Goal: Transaction & Acquisition: Book appointment/travel/reservation

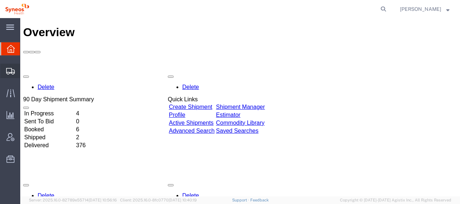
click at [0, 0] on span "Shipment Manager" at bounding box center [0, 0] width 0 height 0
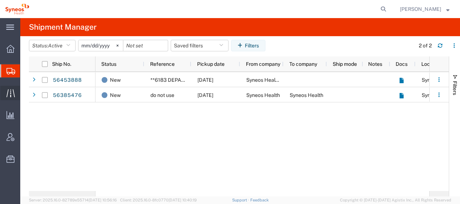
click at [25, 91] on span "Traffic" at bounding box center [22, 93] width 5 height 14
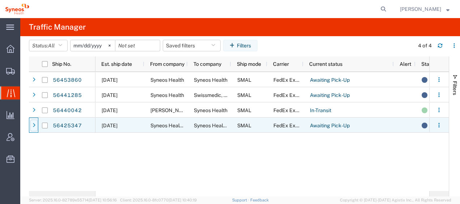
click at [36, 126] on div at bounding box center [33, 126] width 7 height 12
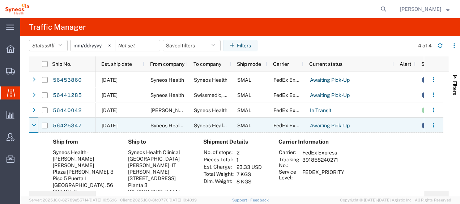
click at [36, 126] on icon at bounding box center [34, 125] width 4 height 5
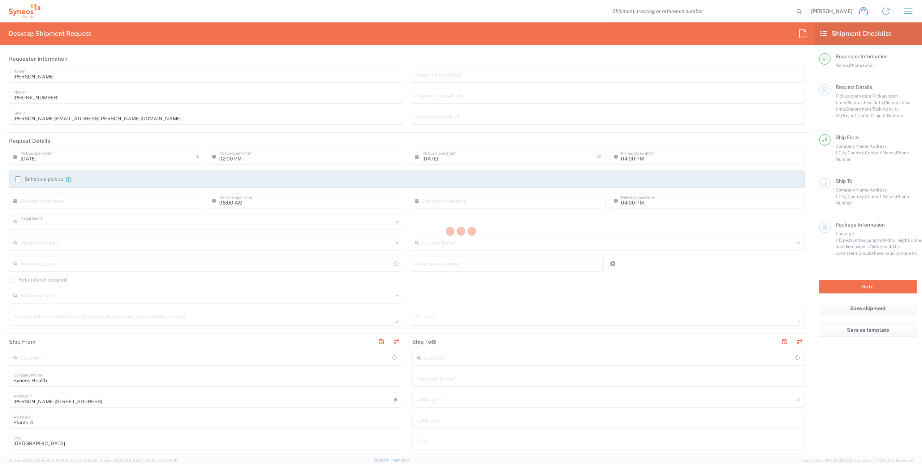
type input "8350"
type input "[GEOGRAPHIC_DATA]"
type input "Syneos Health Clinical [GEOGRAPHIC_DATA]"
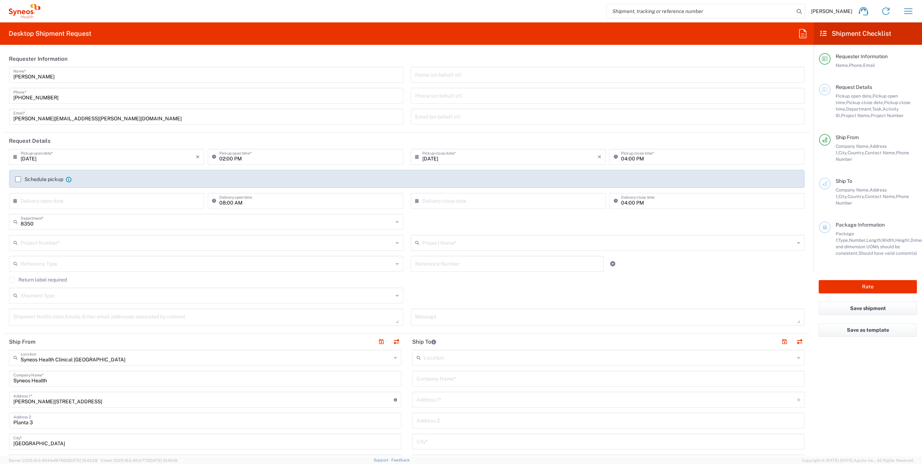
click at [231, 158] on input "02:00 PM" at bounding box center [308, 156] width 179 height 13
click at [230, 158] on input "02:00 PM" at bounding box center [308, 156] width 179 height 13
type input "02:30 PM"
click at [622, 158] on input "04:00 PM" at bounding box center [710, 156] width 179 height 13
click at [623, 158] on input "04:00 PM" at bounding box center [710, 156] width 179 height 13
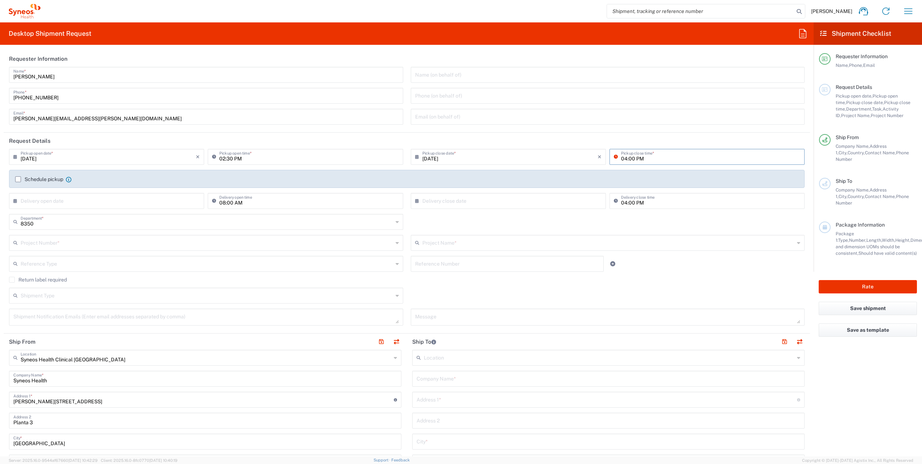
click at [623, 158] on input "04:00 PM" at bounding box center [710, 156] width 179 height 13
type input "05:00 PM"
click at [20, 180] on label "Schedule pickup" at bounding box center [39, 179] width 48 height 6
click at [18, 179] on input "Schedule pickup" at bounding box center [18, 179] width 0 height 0
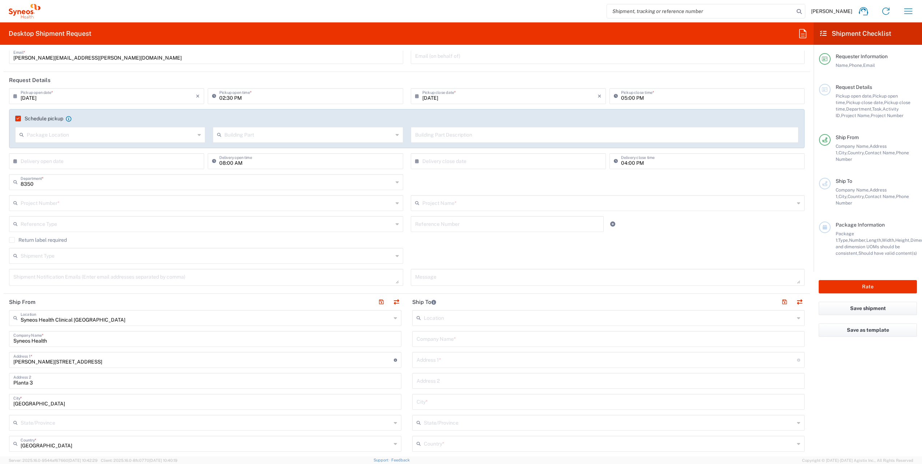
scroll to position [72, 0]
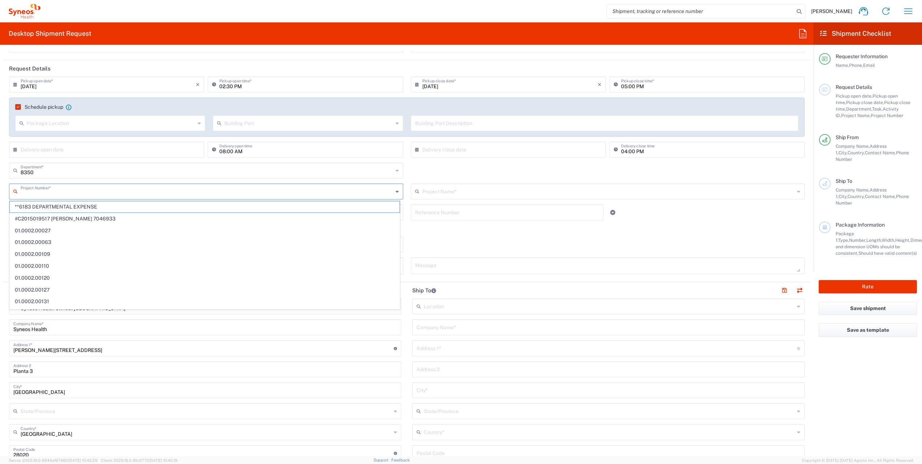
click at [167, 189] on input "text" at bounding box center [207, 191] width 373 height 13
type input "8"
click at [38, 195] on input "8" at bounding box center [207, 191] width 373 height 13
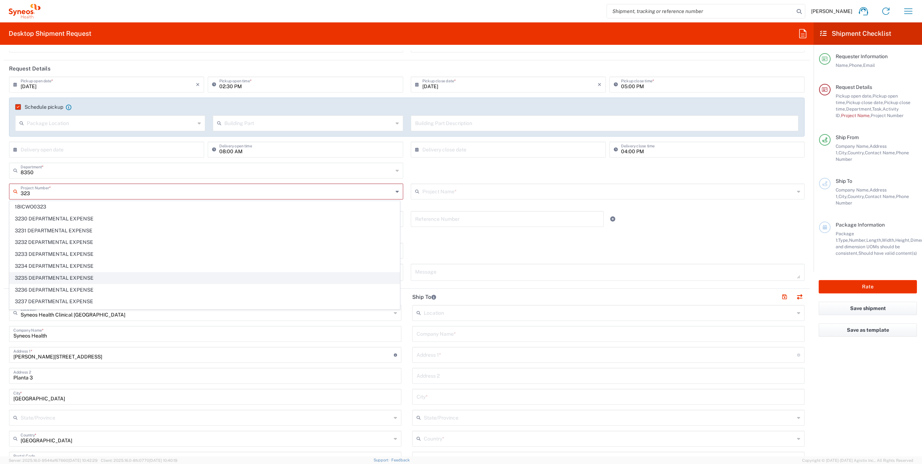
click at [52, 274] on span "3235 DEPARTMENTAL EXPENSE" at bounding box center [205, 278] width 390 height 11
type input "3235 DEPARTMENTAL EXPENSE"
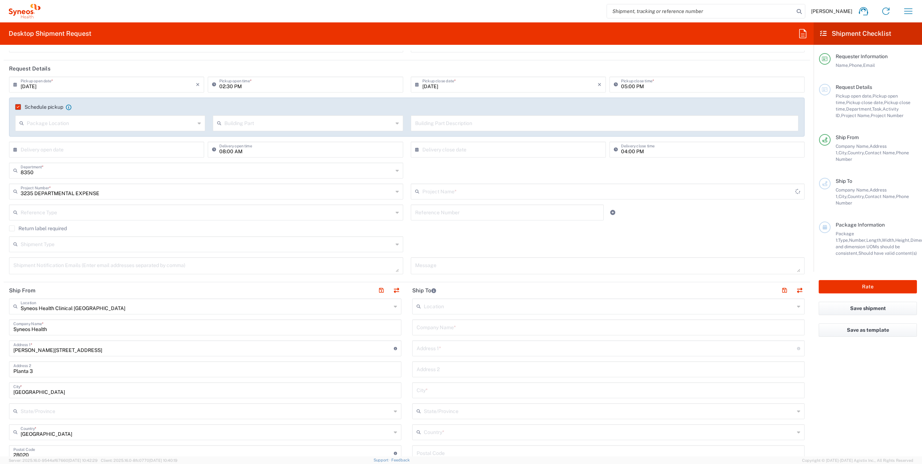
type input "3235 DEPARTMENTAL EXPENSE"
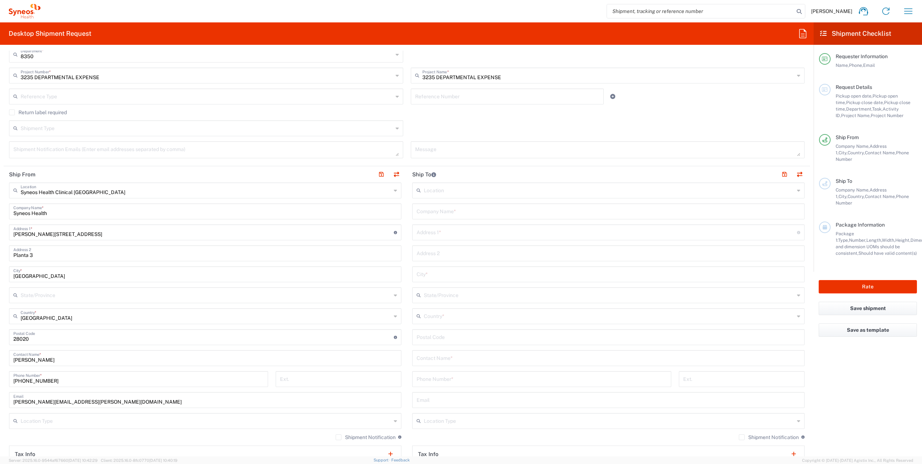
scroll to position [217, 0]
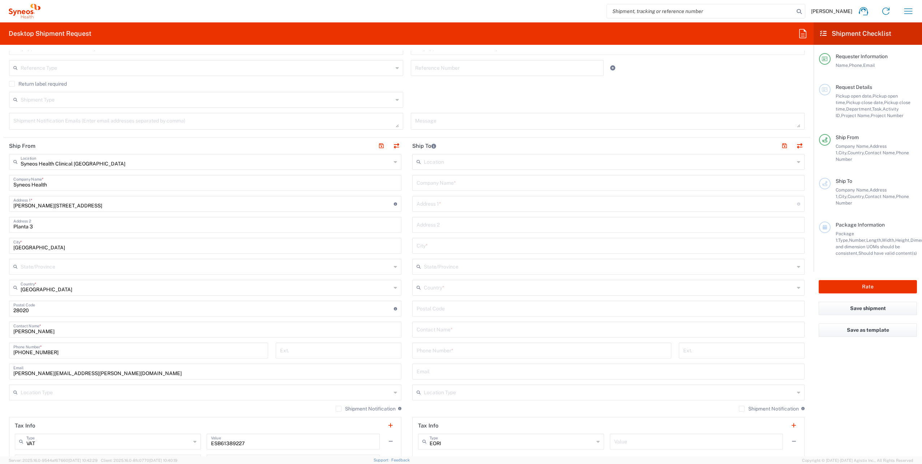
click at [474, 184] on input "text" at bounding box center [609, 182] width 384 height 13
type input "Syneos Health"
click at [450, 205] on input "text" at bounding box center [607, 203] width 381 height 13
drag, startPoint x: 465, startPoint y: 208, endPoint x: 487, endPoint y: 204, distance: 22.3
click at [465, 208] on input "text" at bounding box center [607, 203] width 381 height 13
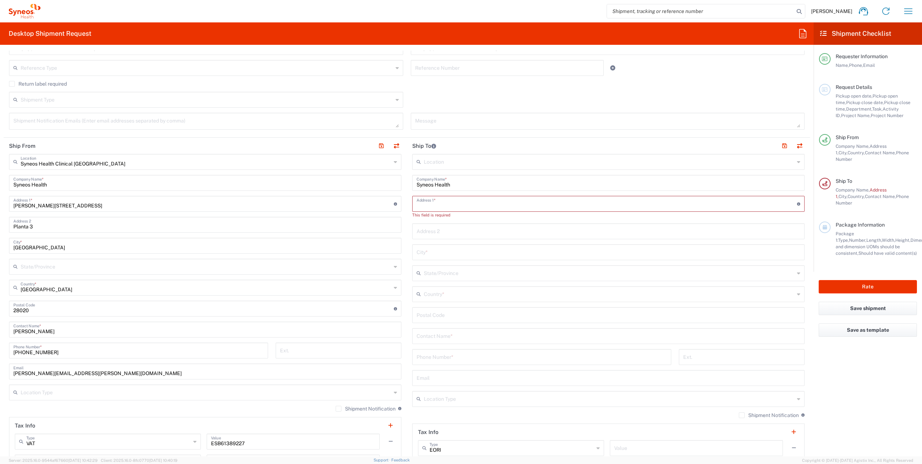
paste input "Avda. [STREET_ADDRESS]"
click at [427, 205] on input "Avda. [STREET_ADDRESS]" at bounding box center [607, 203] width 381 height 13
click at [471, 206] on input "[STREET_ADDRESS]" at bounding box center [607, 203] width 381 height 13
type input "[STREET_ADDRESS]"
click at [486, 311] on input "undefined" at bounding box center [609, 308] width 384 height 13
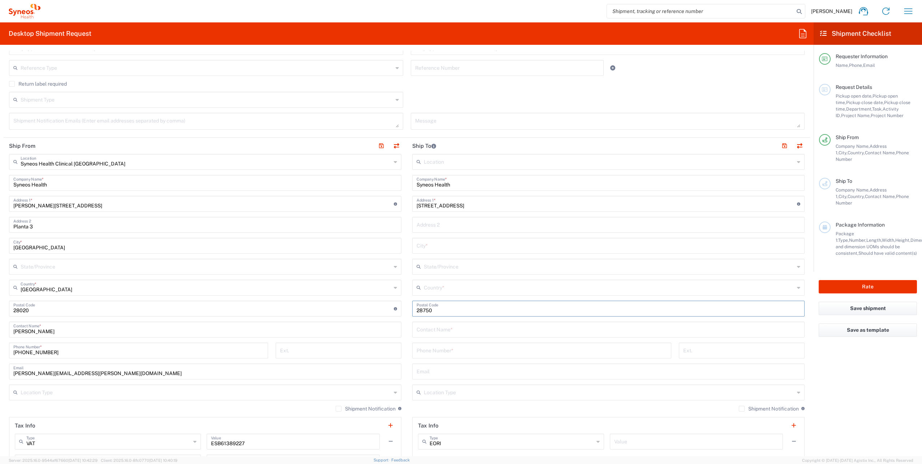
type input "28750"
click at [481, 247] on input "text" at bounding box center [609, 245] width 384 height 13
type input "Sa"
click at [492, 288] on input "text" at bounding box center [609, 287] width 371 height 13
drag, startPoint x: 475, startPoint y: 303, endPoint x: 457, endPoint y: 270, distance: 37.0
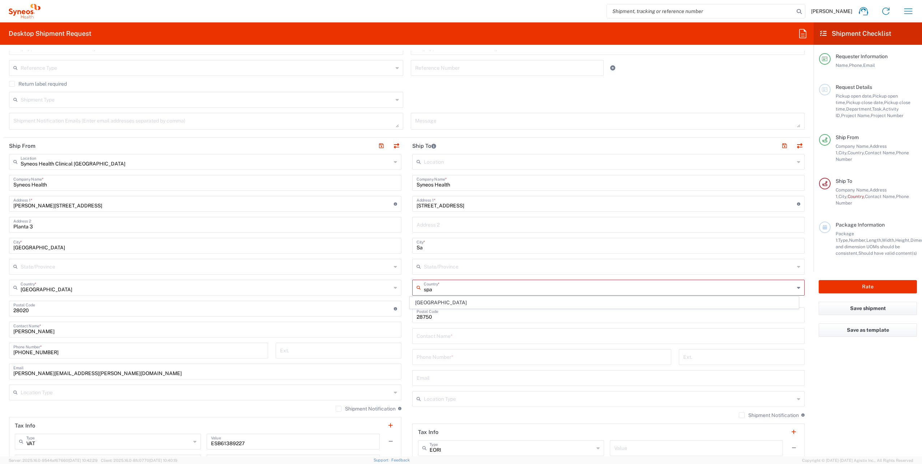
click at [475, 303] on span "[GEOGRAPHIC_DATA]" at bounding box center [604, 302] width 388 height 11
type input "[GEOGRAPHIC_DATA]"
click at [454, 246] on input "Sa" at bounding box center [609, 245] width 384 height 13
type input "San [PERSON_NAME] de Guadalix"
click at [462, 329] on input "text" at bounding box center [609, 329] width 384 height 13
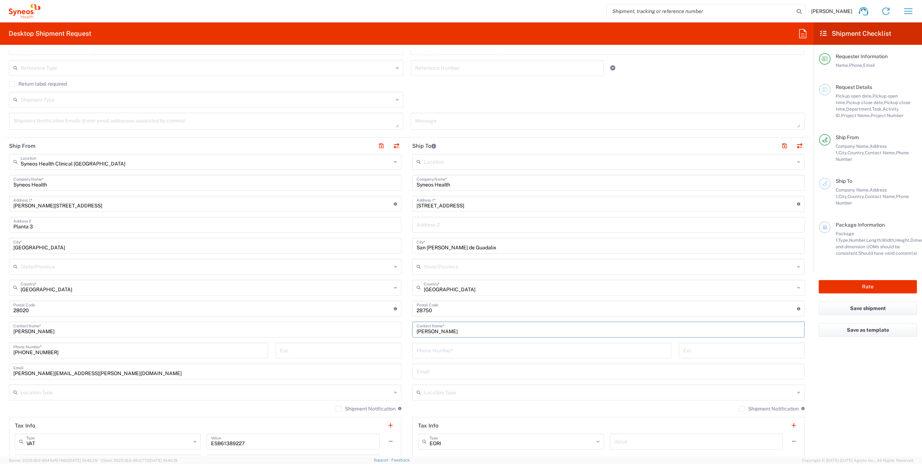
type input "[PERSON_NAME]"
click at [449, 349] on input "tel" at bounding box center [542, 350] width 251 height 13
drag, startPoint x: 453, startPoint y: 355, endPoint x: 456, endPoint y: 351, distance: 5.1
click at [453, 355] on input "tel" at bounding box center [542, 350] width 251 height 13
paste input "911388174"
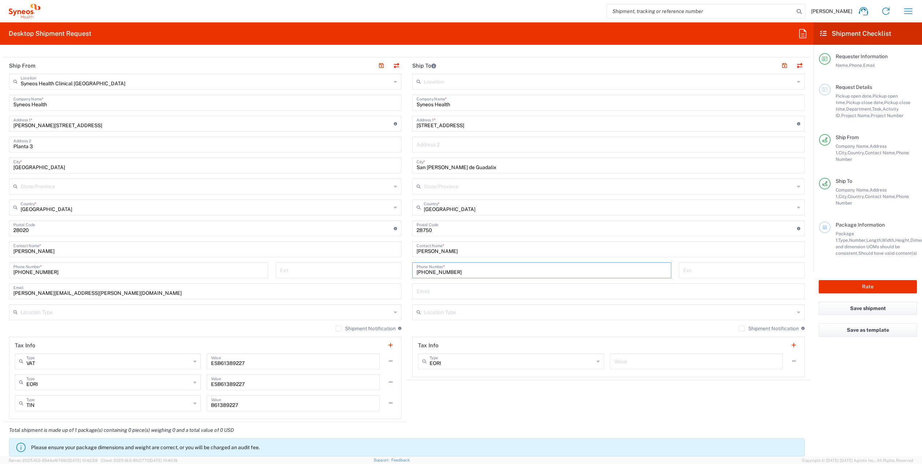
scroll to position [325, 0]
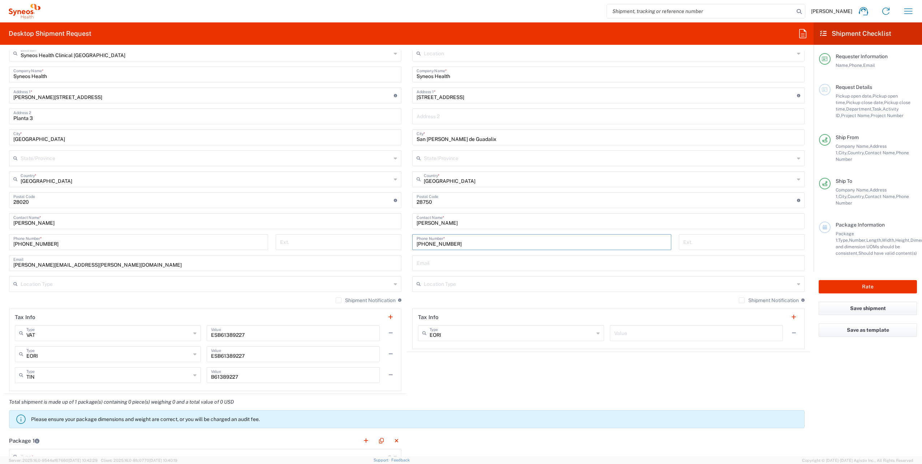
type input "[PHONE_NUMBER]"
click at [477, 265] on input "text" at bounding box center [609, 262] width 384 height 13
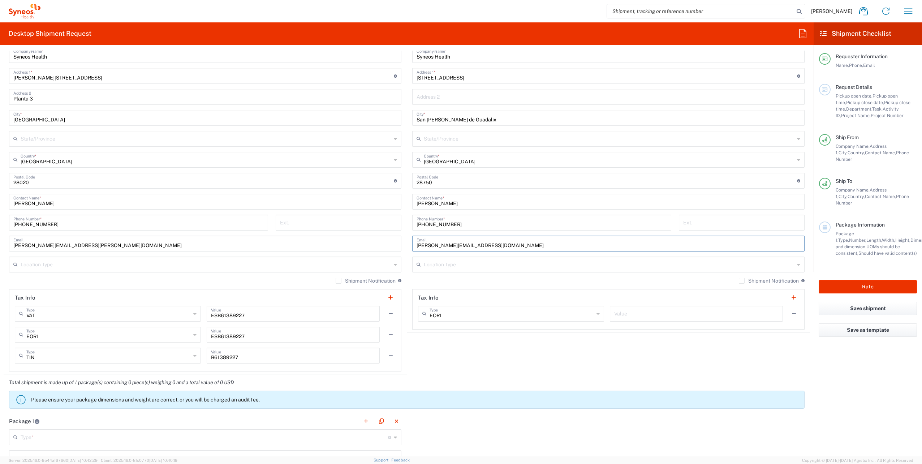
scroll to position [361, 0]
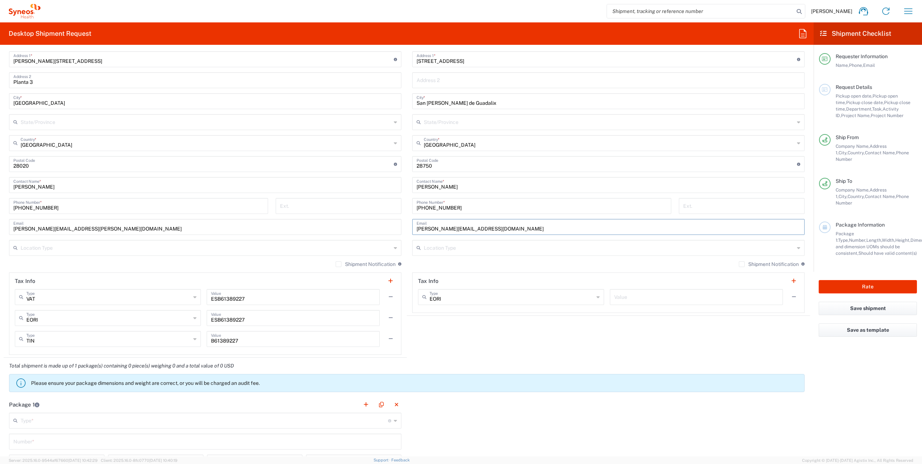
type input "[PERSON_NAME][EMAIL_ADDRESS][DOMAIN_NAME]"
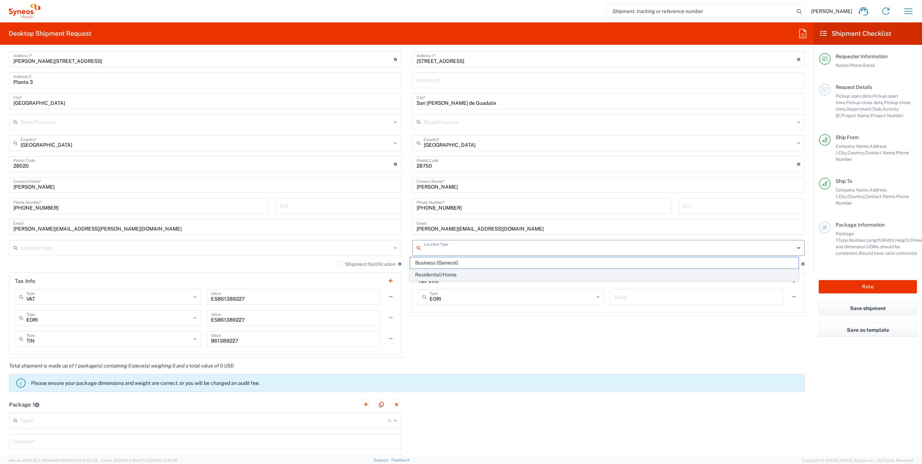
drag, startPoint x: 497, startPoint y: 243, endPoint x: 465, endPoint y: 275, distance: 45.0
click at [497, 244] on input "text" at bounding box center [609, 247] width 371 height 13
click at [463, 275] on span "Residential/Home" at bounding box center [604, 274] width 388 height 11
type input "Residential/Home"
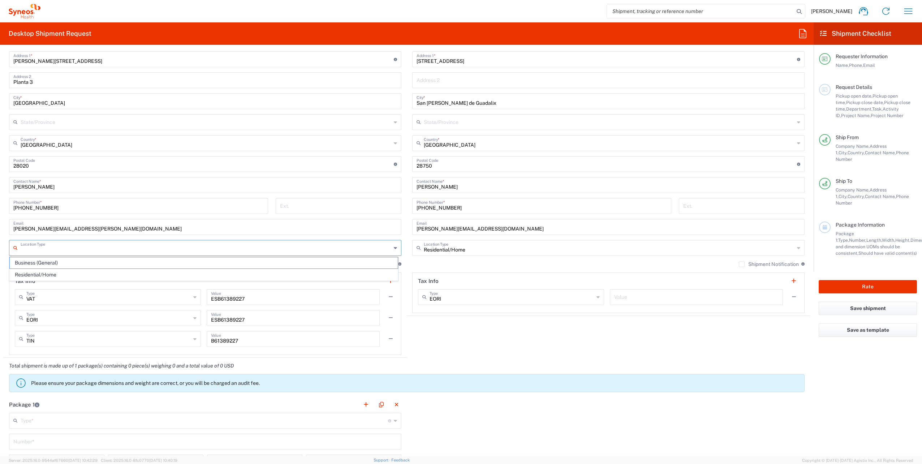
click at [338, 248] on input "text" at bounding box center [206, 247] width 371 height 13
click at [305, 267] on span "Business (General)" at bounding box center [204, 262] width 388 height 11
type input "Business (General)"
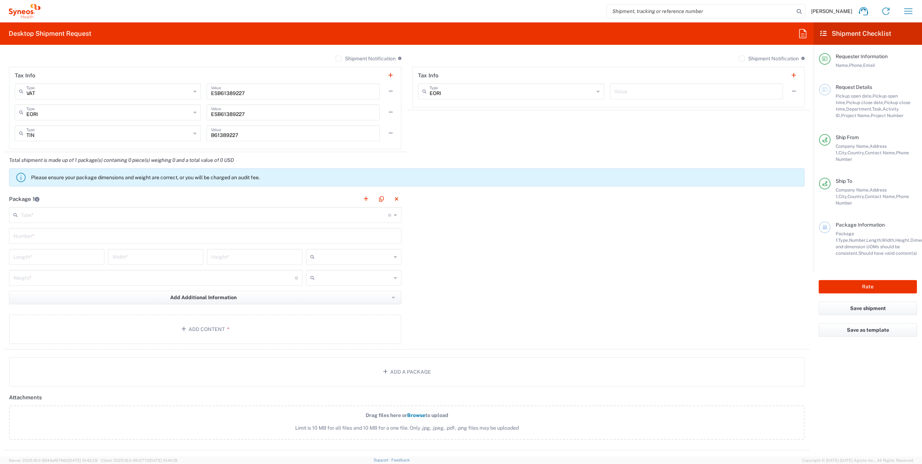
scroll to position [578, 0]
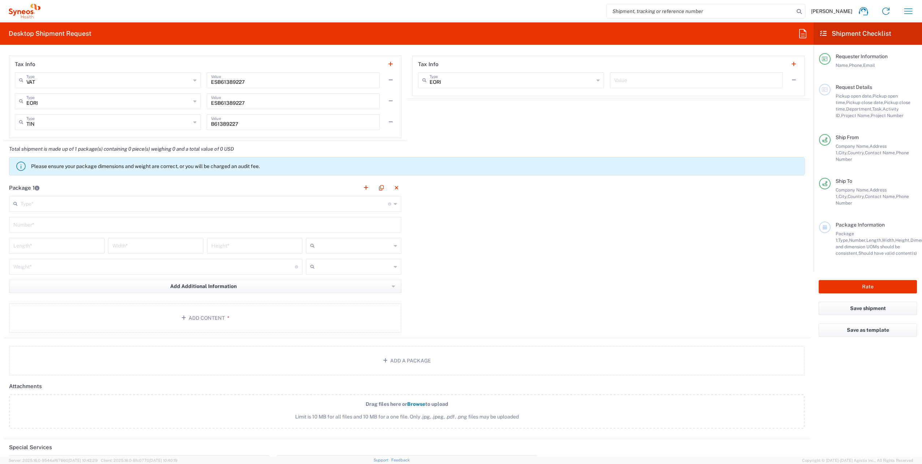
click at [213, 202] on input "text" at bounding box center [205, 203] width 368 height 13
click at [155, 299] on span "Small Box" at bounding box center [204, 301] width 388 height 11
type input "Small Box"
type input "12.25"
type input "11"
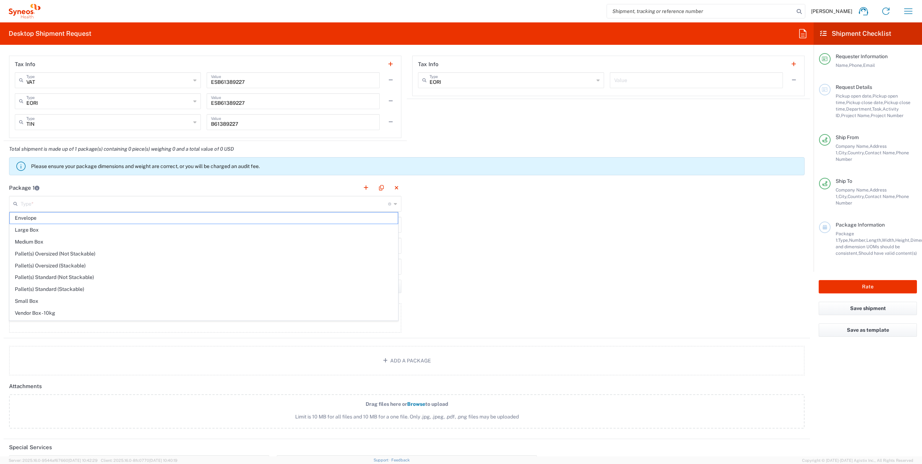
type input "1.5"
type input "in"
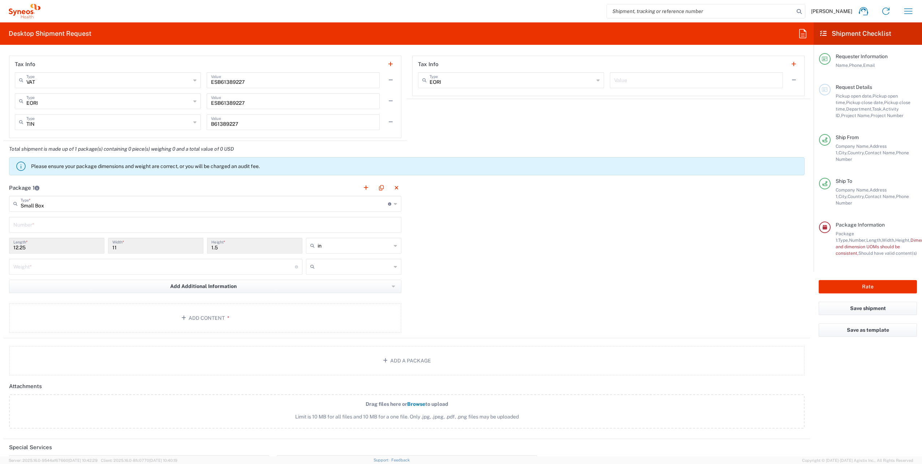
drag, startPoint x: 397, startPoint y: 244, endPoint x: 391, endPoint y: 247, distance: 6.2
click at [397, 244] on div "in" at bounding box center [353, 246] width 95 height 16
click at [369, 270] on span "cm" at bounding box center [351, 271] width 93 height 11
type input "31.12"
type input "27.94"
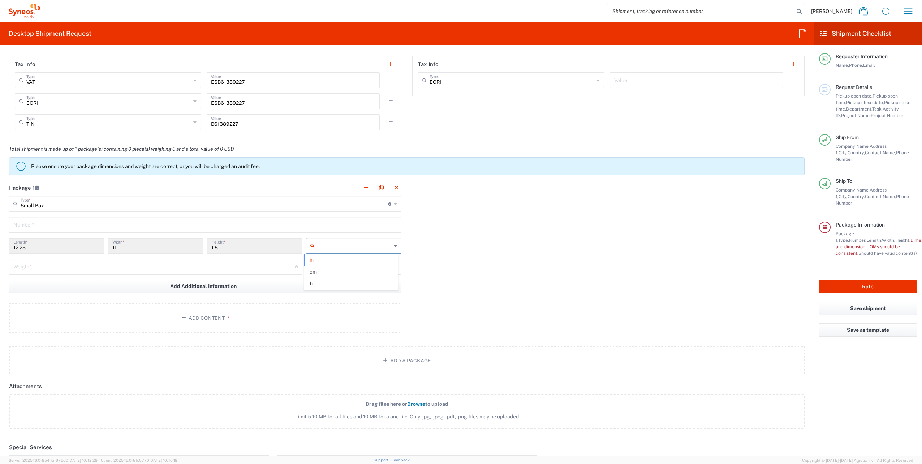
type input "3.81"
type input "cm"
click at [366, 221] on input "text" at bounding box center [205, 224] width 384 height 13
type input "1"
click at [162, 260] on input "number" at bounding box center [154, 266] width 282 height 13
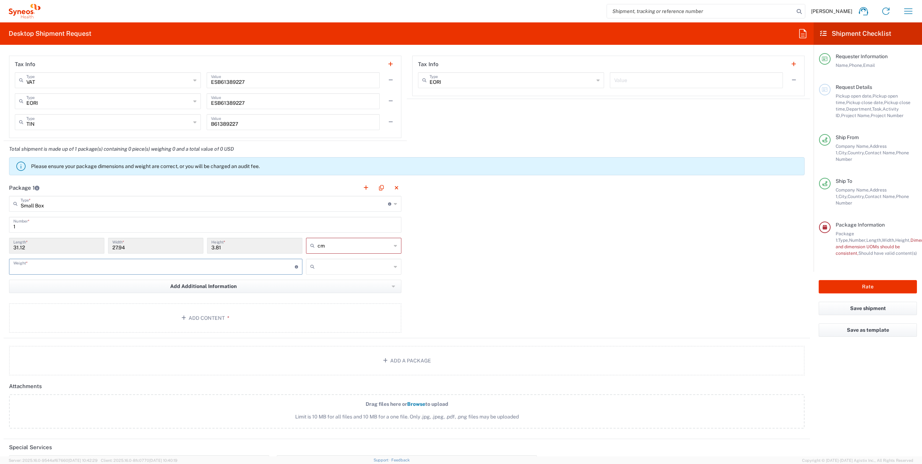
click at [358, 267] on input "text" at bounding box center [355, 267] width 74 height 12
click at [350, 283] on span "kgs" at bounding box center [351, 280] width 93 height 11
type input "kgs"
click at [244, 267] on input "number" at bounding box center [154, 266] width 282 height 13
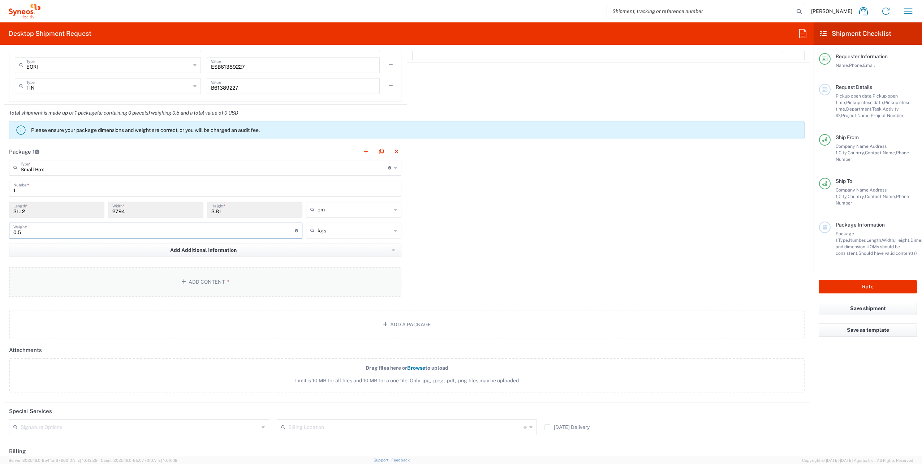
type input "0.5"
click at [260, 278] on button "Add Content *" at bounding box center [205, 282] width 393 height 30
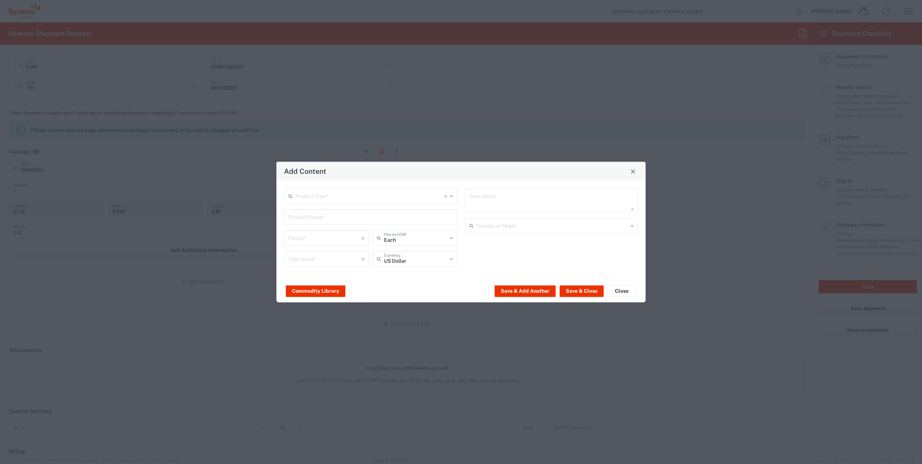
click at [385, 199] on input "text" at bounding box center [370, 195] width 149 height 13
drag, startPoint x: 347, startPoint y: 223, endPoint x: 347, endPoint y: 228, distance: 5.8
click at [347, 223] on span "General Commodity" at bounding box center [371, 223] width 172 height 11
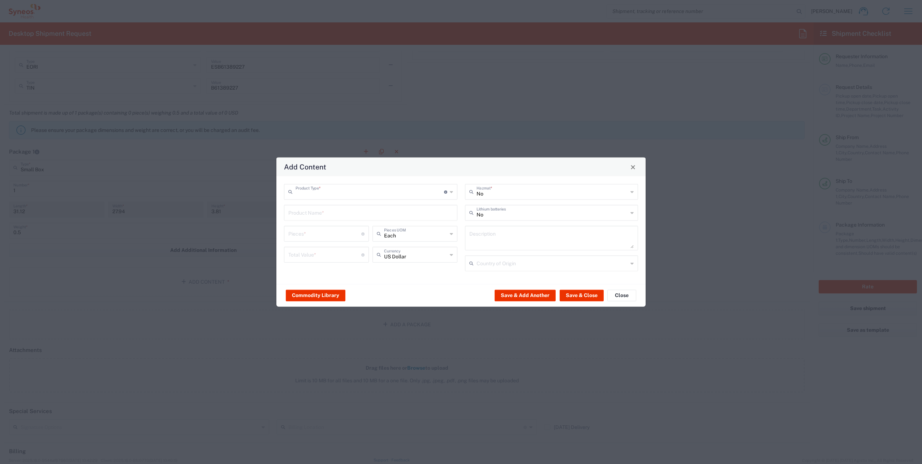
type input "General Commodity"
click at [326, 296] on button "Commodity Library" at bounding box center [316, 296] width 60 height 12
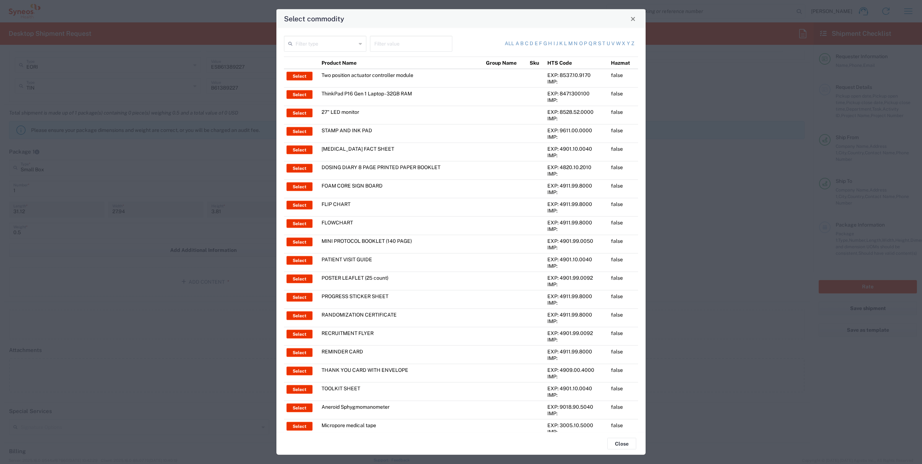
drag, startPoint x: 346, startPoint y: 45, endPoint x: 349, endPoint y: 63, distance: 18.3
click at [346, 44] on input "text" at bounding box center [326, 43] width 61 height 13
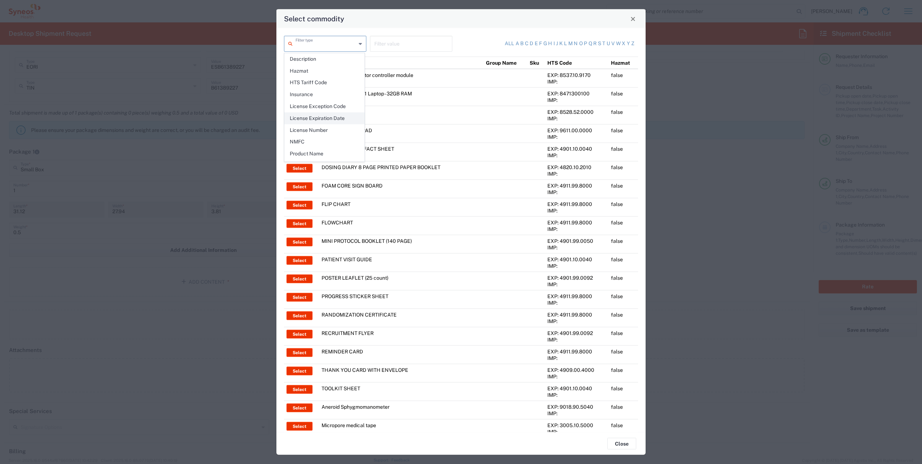
scroll to position [100, 0]
click at [334, 133] on span "Product Name" at bounding box center [325, 136] width 80 height 11
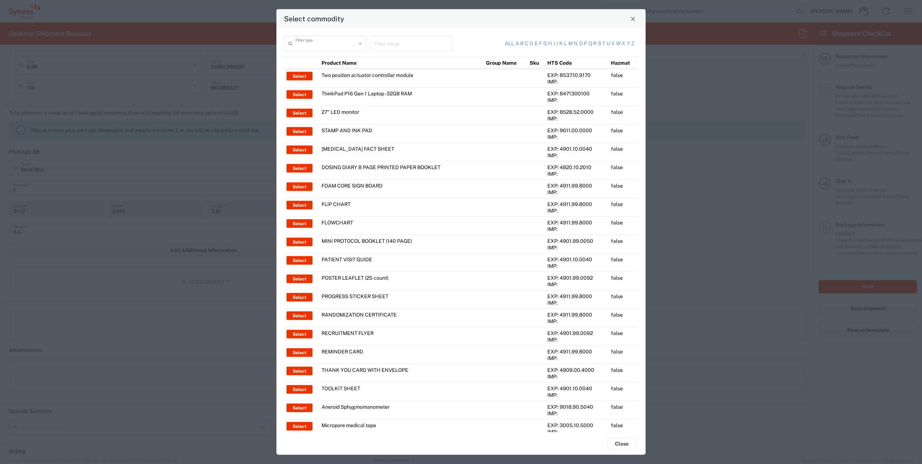
type input "Product Name"
click at [397, 45] on input "text" at bounding box center [411, 43] width 74 height 13
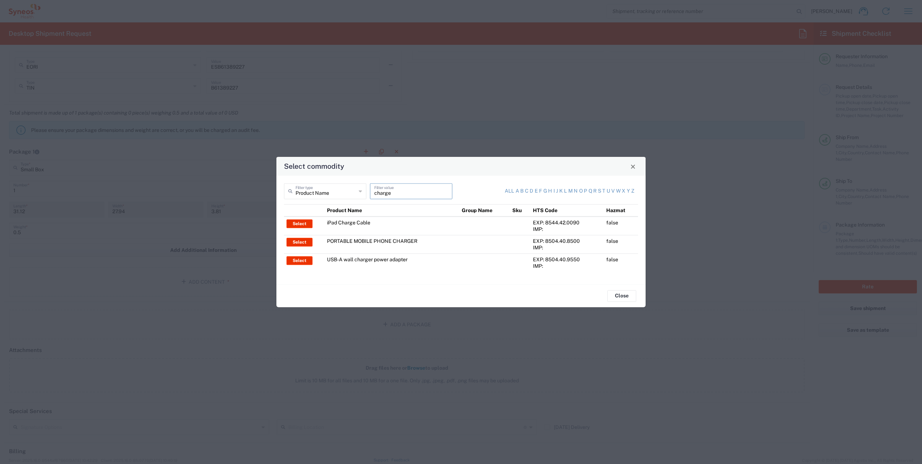
drag, startPoint x: 411, startPoint y: 192, endPoint x: 348, endPoint y: 193, distance: 62.2
click at [350, 192] on div "Product Name Filter type charge Filter value" at bounding box center [370, 193] width 177 height 21
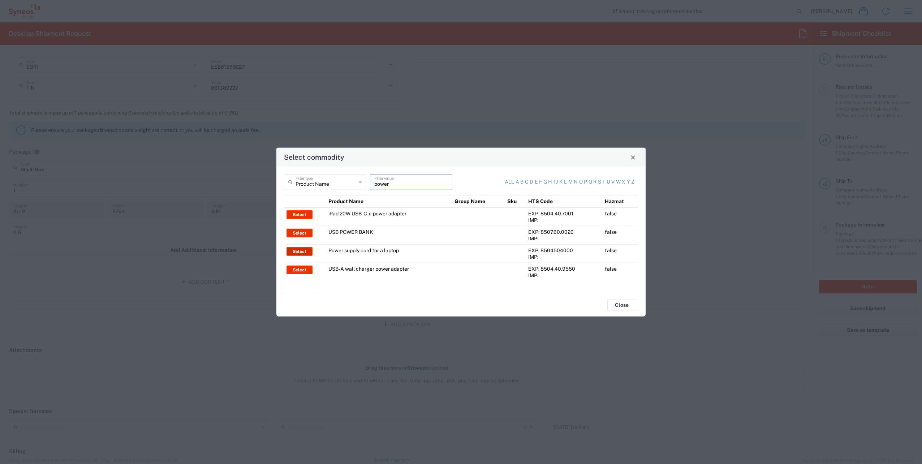
type input "power"
click at [299, 249] on button "Select" at bounding box center [300, 251] width 26 height 9
type input "Power supply cord for a laptop"
type textarea "Power supply cord for a laptop"
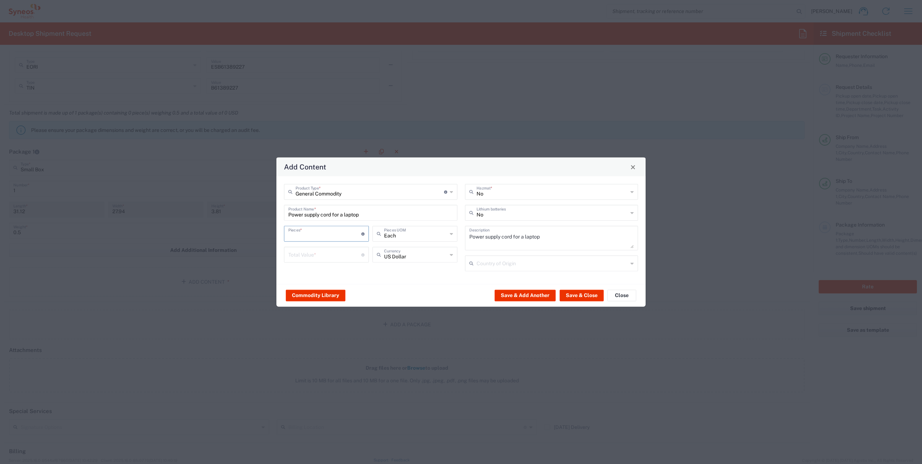
click at [338, 239] on input "number" at bounding box center [324, 233] width 73 height 13
type input "1"
click at [330, 251] on input "number" at bounding box center [324, 254] width 73 height 13
type input "20"
click at [437, 254] on input "text" at bounding box center [415, 254] width 63 height 13
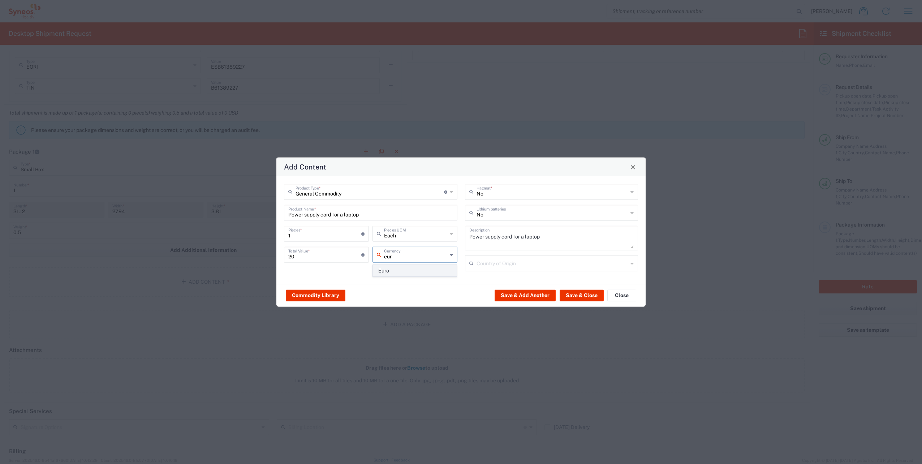
click at [425, 272] on span "Euro" at bounding box center [415, 270] width 84 height 11
type input "Euro"
click at [576, 293] on button "Save & Close" at bounding box center [582, 296] width 44 height 12
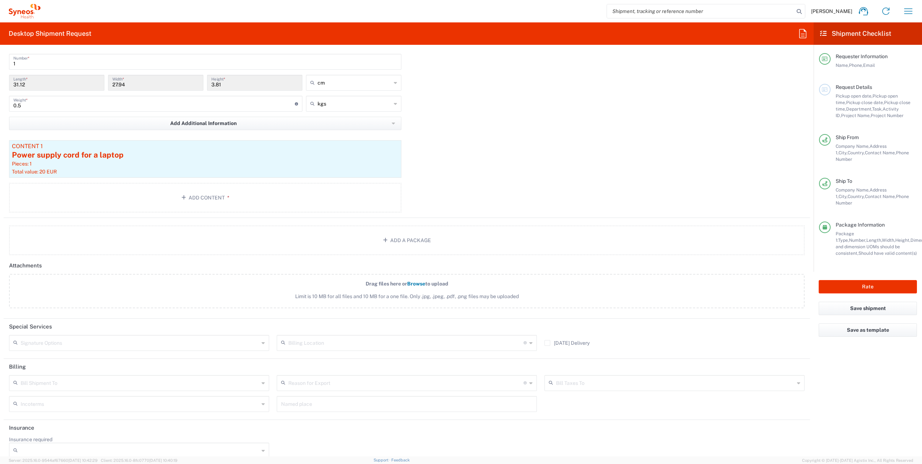
scroll to position [749, 0]
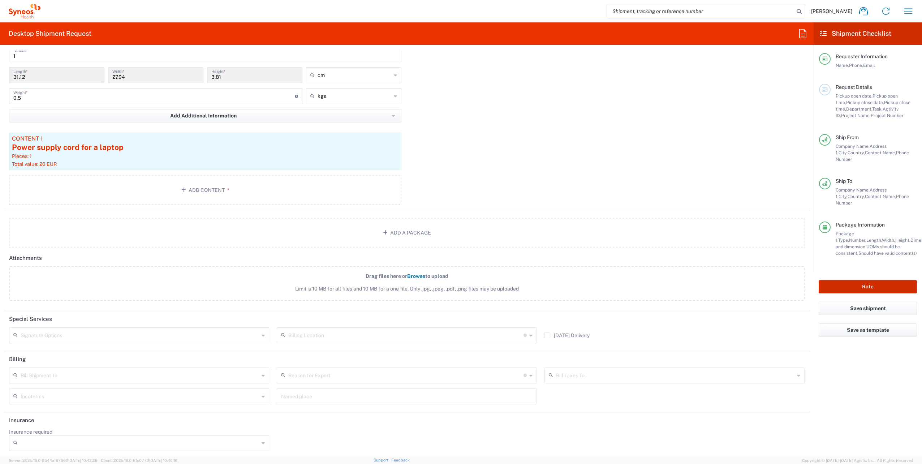
click at [862, 280] on button "Rate" at bounding box center [868, 286] width 98 height 13
type input "3235 DEPARTMENTAL EXPENSE"
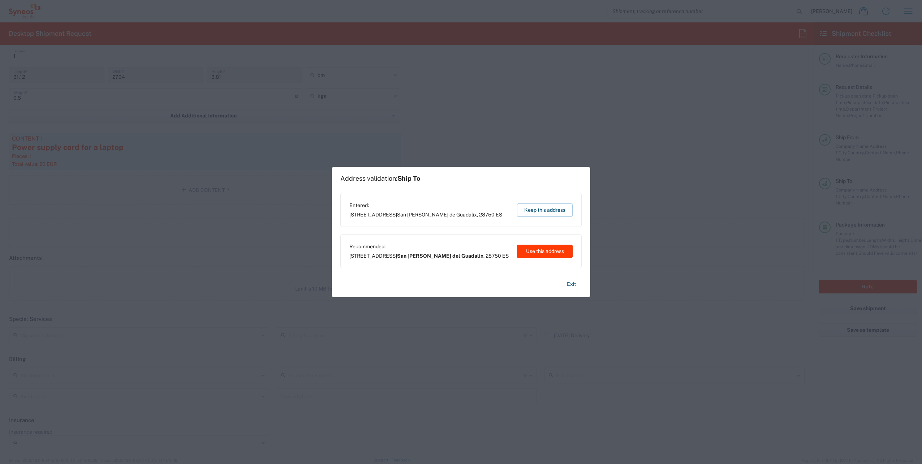
click at [553, 251] on button "Use this address" at bounding box center [545, 251] width 56 height 13
type input "San [PERSON_NAME] del Guadalix"
type input "[GEOGRAPHIC_DATA]"
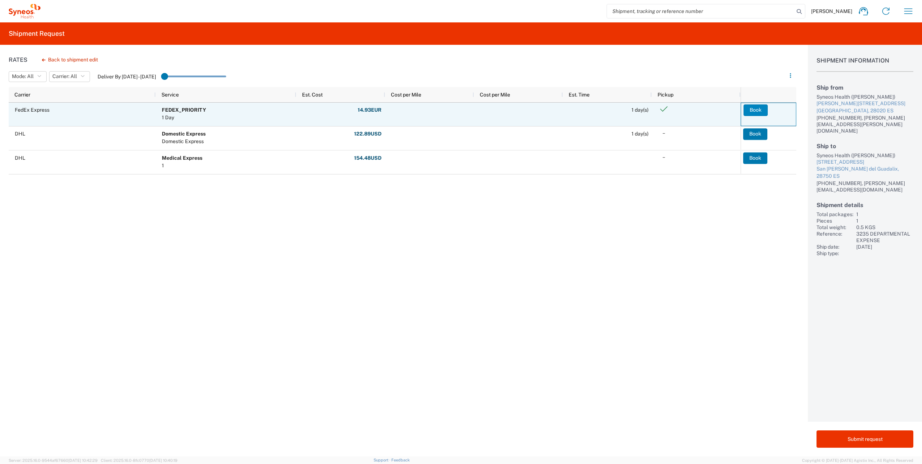
click at [759, 110] on button "Book" at bounding box center [756, 110] width 24 height 12
